Goal: Transaction & Acquisition: Purchase product/service

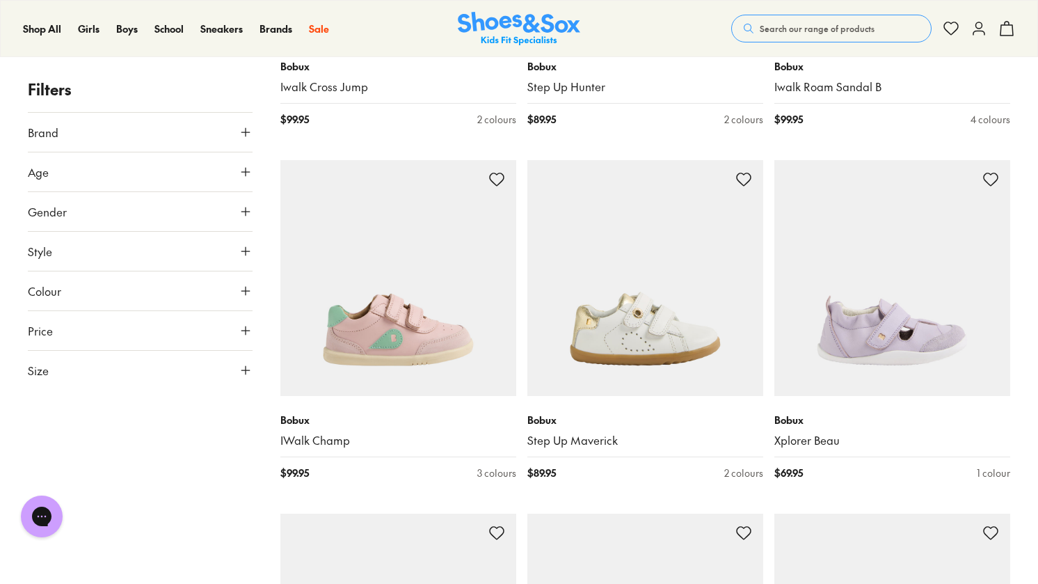
click at [172, 383] on button "Size" at bounding box center [140, 370] width 225 height 39
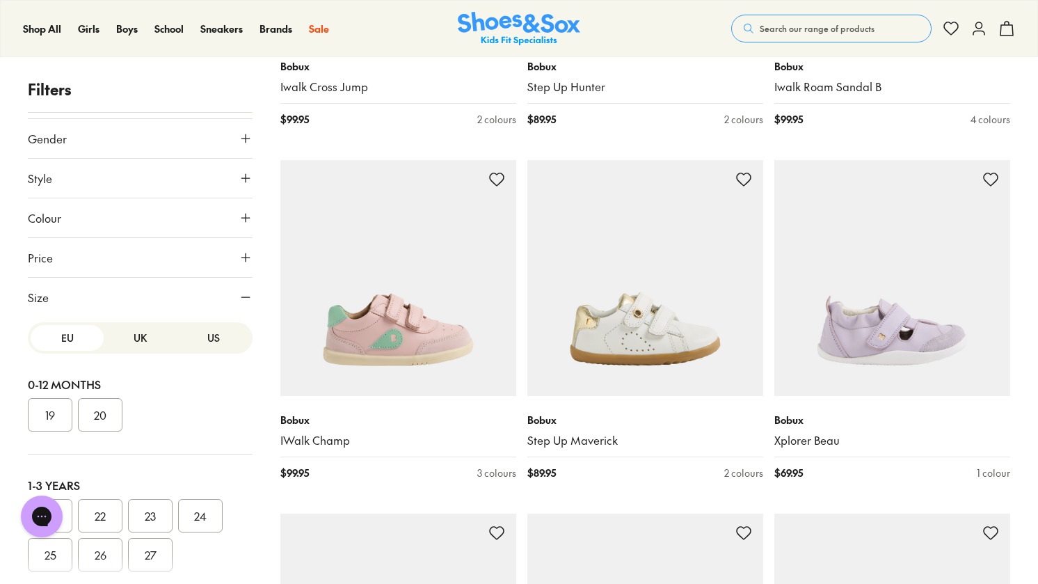
scroll to position [51, 0]
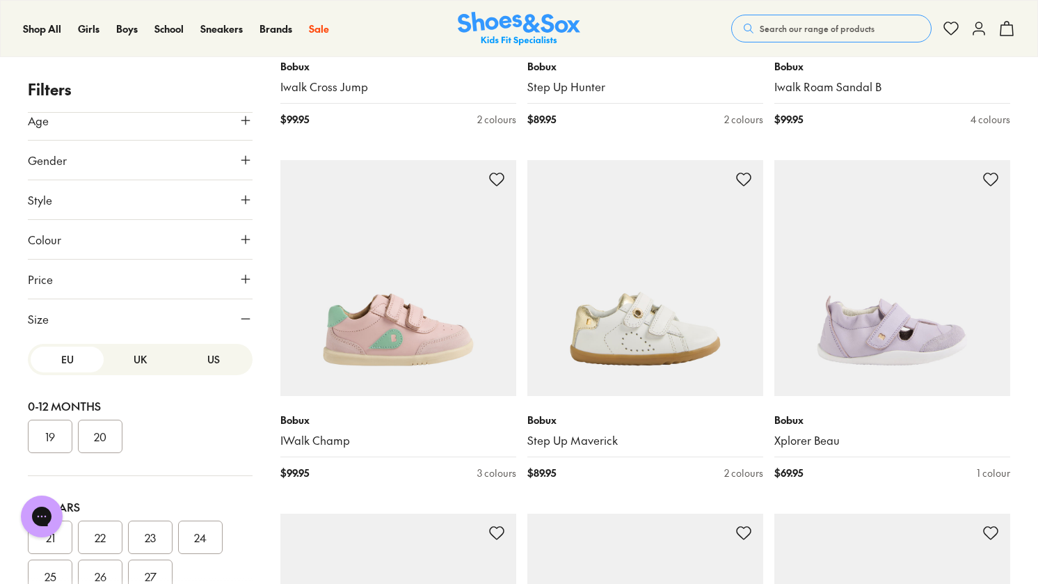
click at [189, 365] on button "US" at bounding box center [213, 359] width 73 height 26
click at [97, 440] on button "05" at bounding box center [100, 435] width 45 height 33
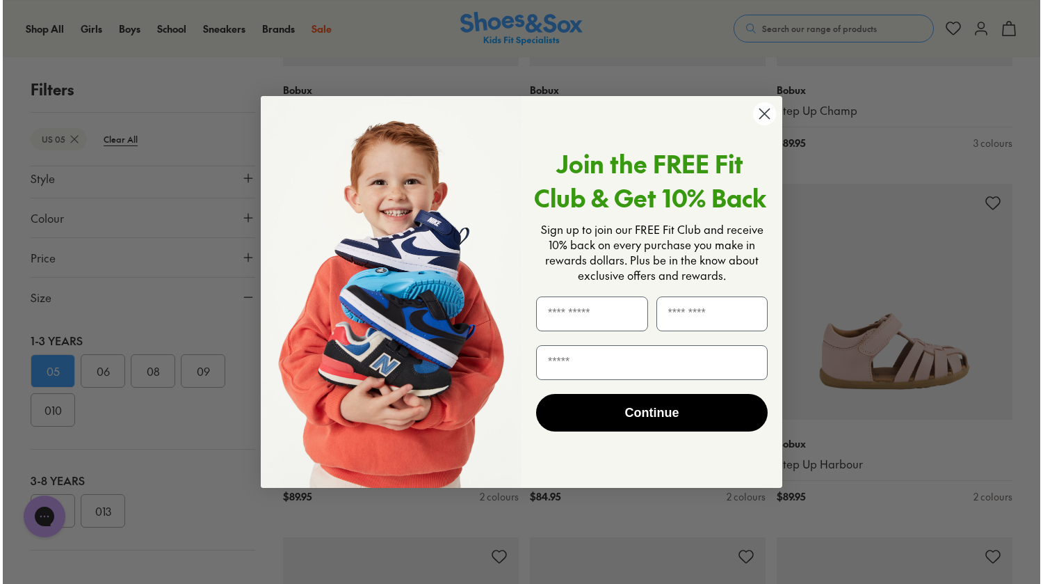
scroll to position [1021, 0]
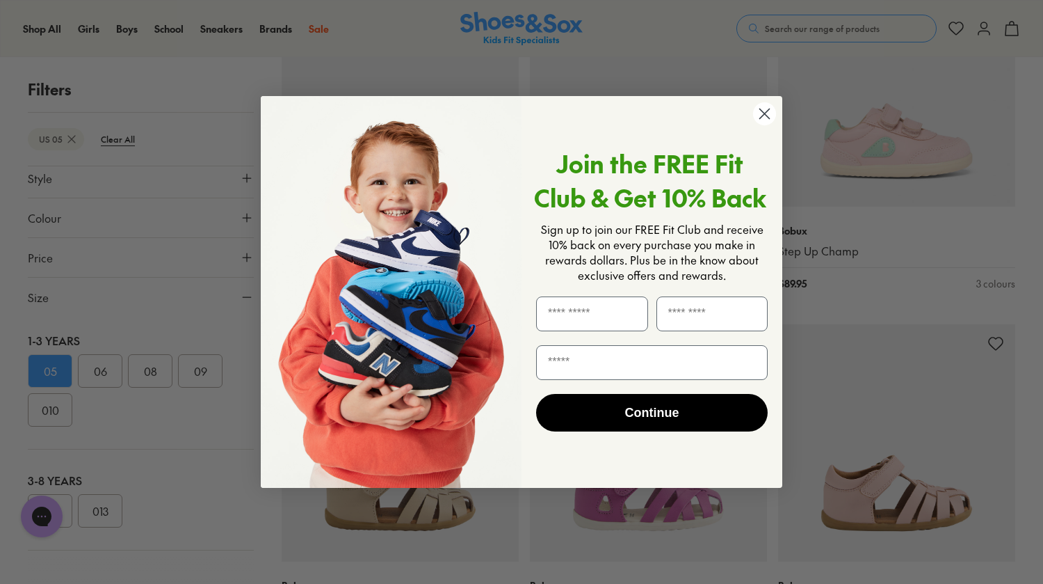
click at [772, 127] on form "Join the FREE Fit Club & Get 10% Back Sign up to join our FREE Fit Club and rec…" at bounding box center [522, 292] width 522 height 392
click at [766, 122] on circle "Close dialog" at bounding box center [764, 113] width 23 height 23
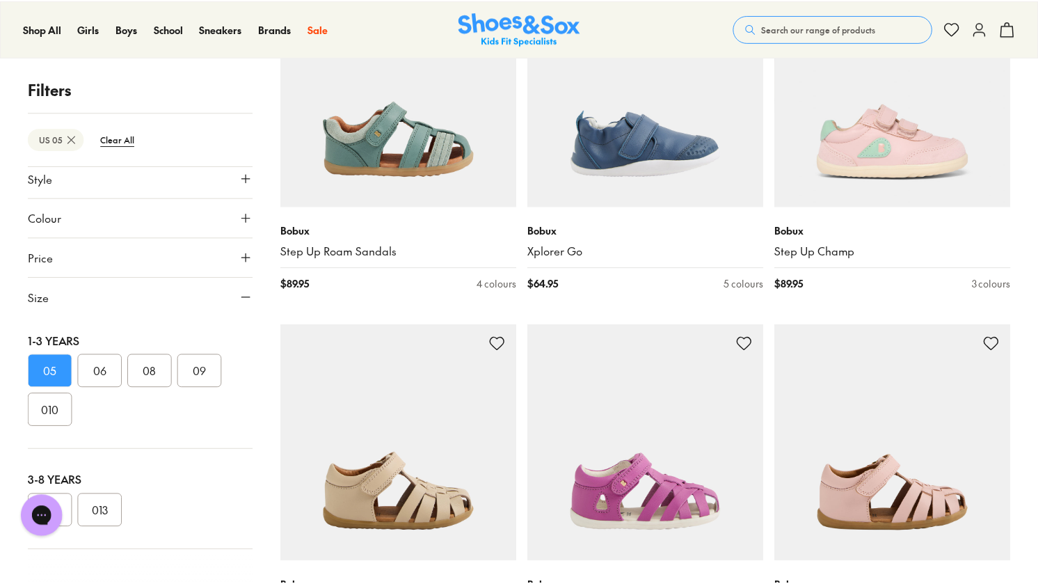
scroll to position [1018, 0]
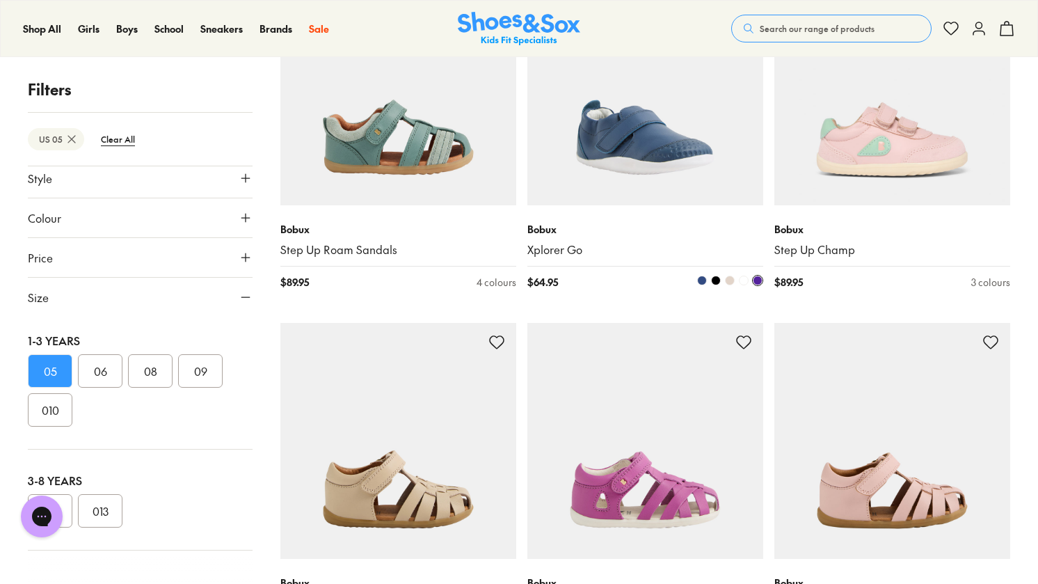
click at [652, 161] on img at bounding box center [645, 87] width 236 height 236
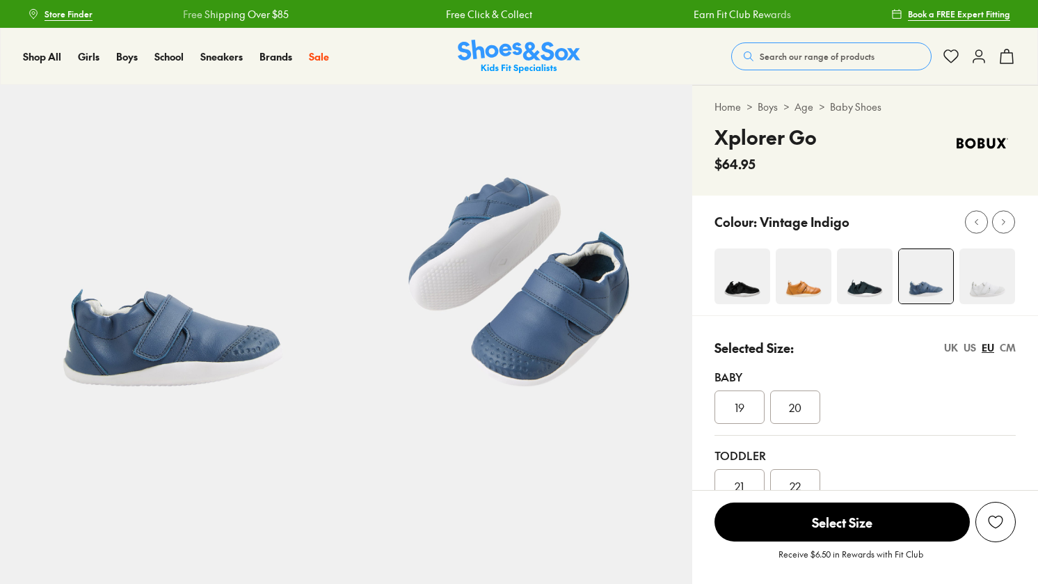
click at [976, 291] on img at bounding box center [987, 276] width 56 height 56
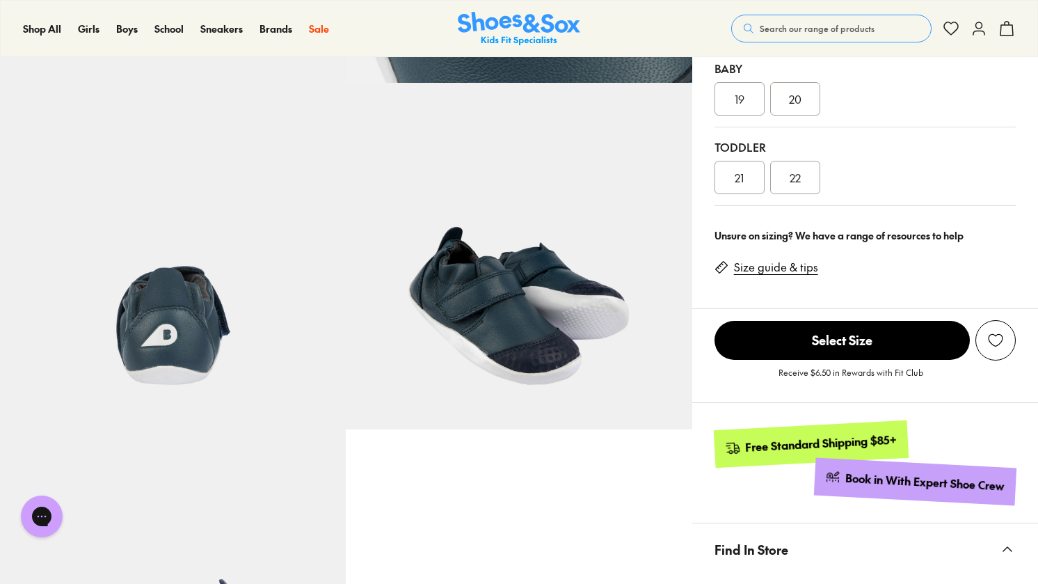
select select "*"
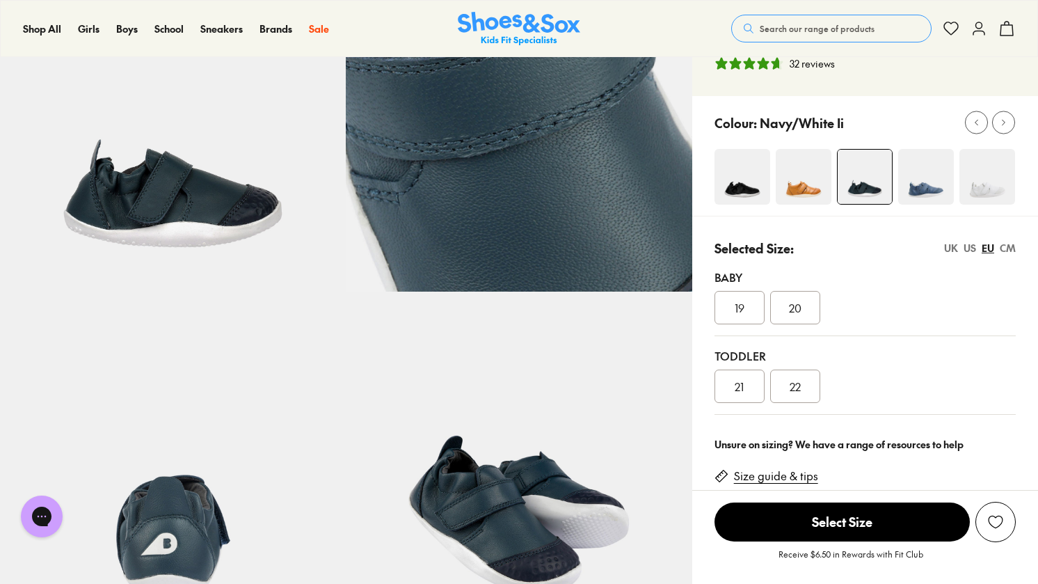
scroll to position [70, 0]
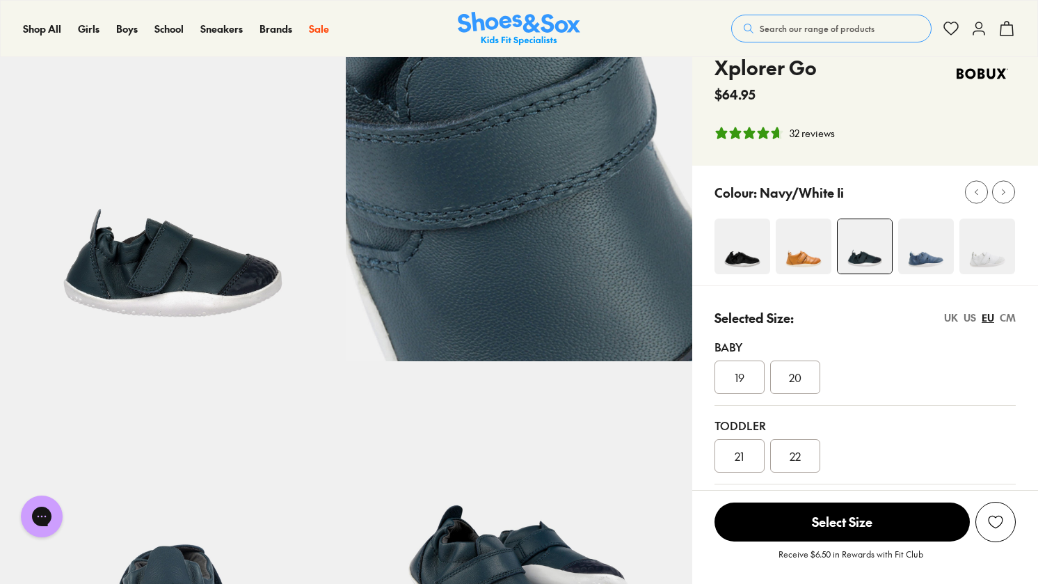
click at [1008, 317] on div "CM" at bounding box center [1007, 317] width 16 height 15
click at [960, 319] on div "UK US EU CM" at bounding box center [980, 317] width 72 height 15
click at [947, 319] on div "UK" at bounding box center [951, 317] width 14 height 15
click at [967, 318] on div "US" at bounding box center [969, 317] width 13 height 15
click at [738, 466] on div "05" at bounding box center [739, 455] width 50 height 33
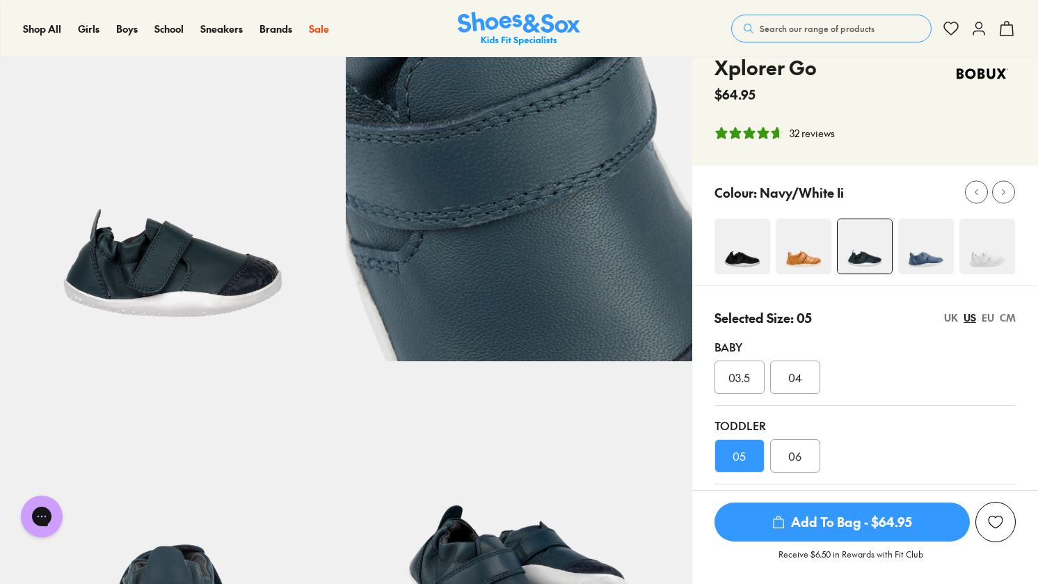
click at [814, 134] on div "32 reviews" at bounding box center [811, 133] width 45 height 15
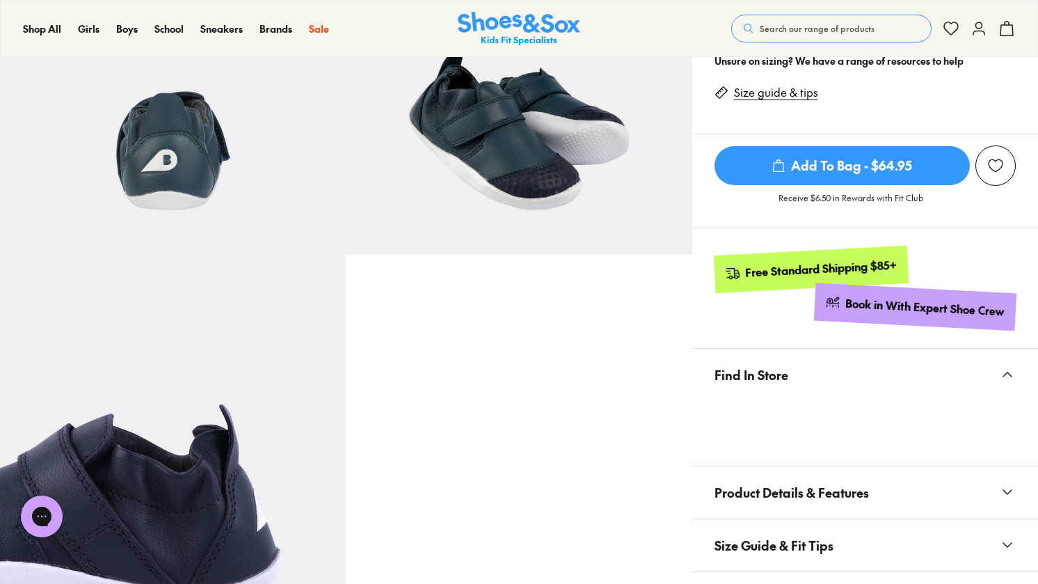
scroll to position [431, 0]
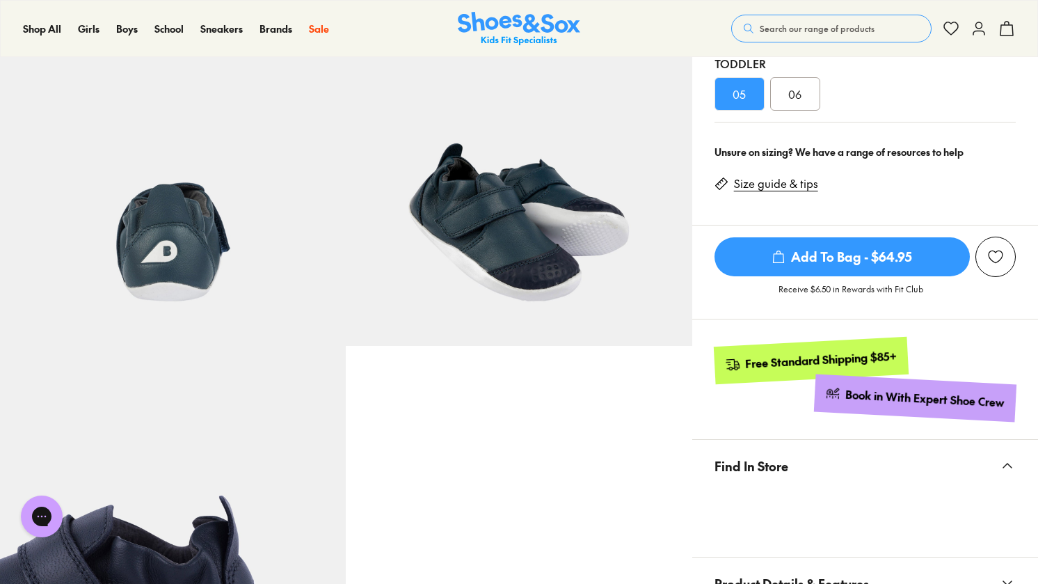
click at [901, 262] on span "Add To Bag - $64.95" at bounding box center [841, 256] width 255 height 39
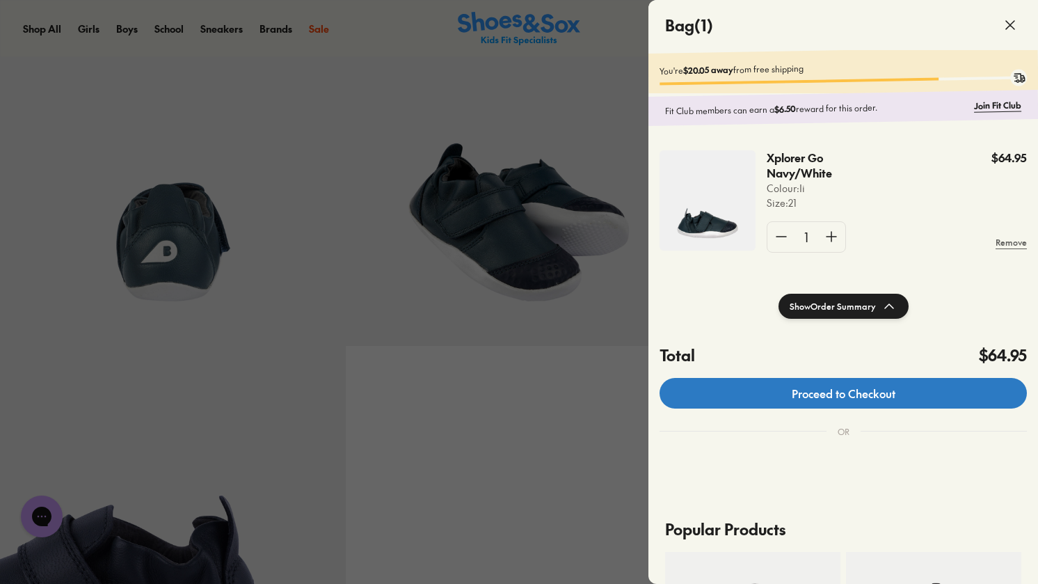
click at [805, 399] on link "Proceed to Checkout" at bounding box center [842, 393] width 367 height 31
